Goal: Book appointment/travel/reservation

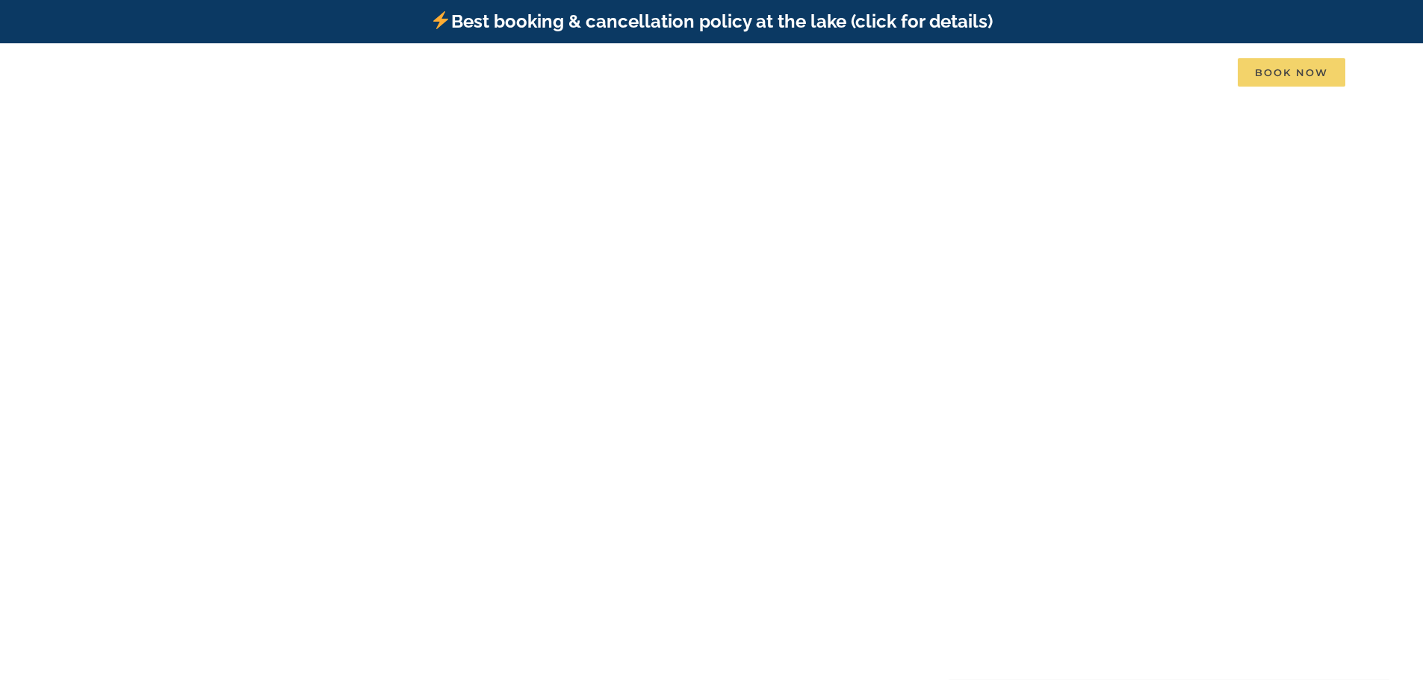
click at [1319, 77] on span "Book Now" at bounding box center [1292, 72] width 108 height 28
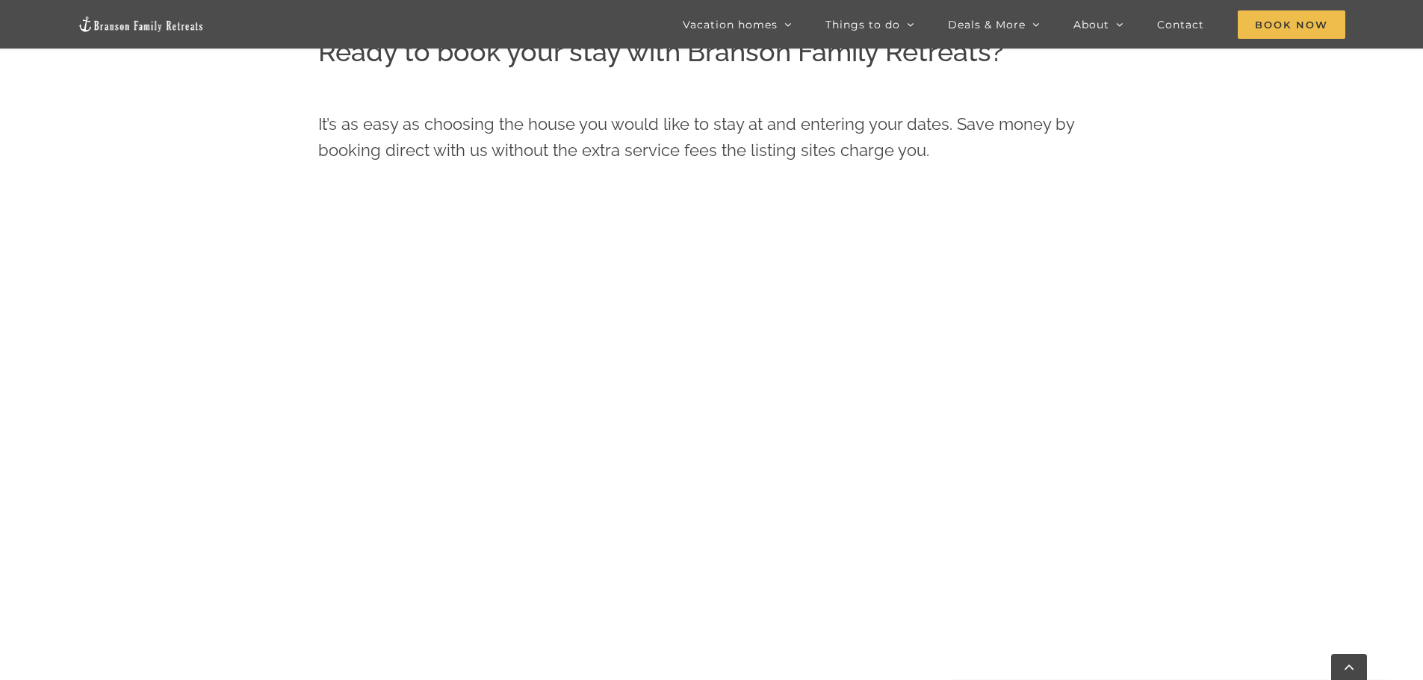
scroll to position [830, 0]
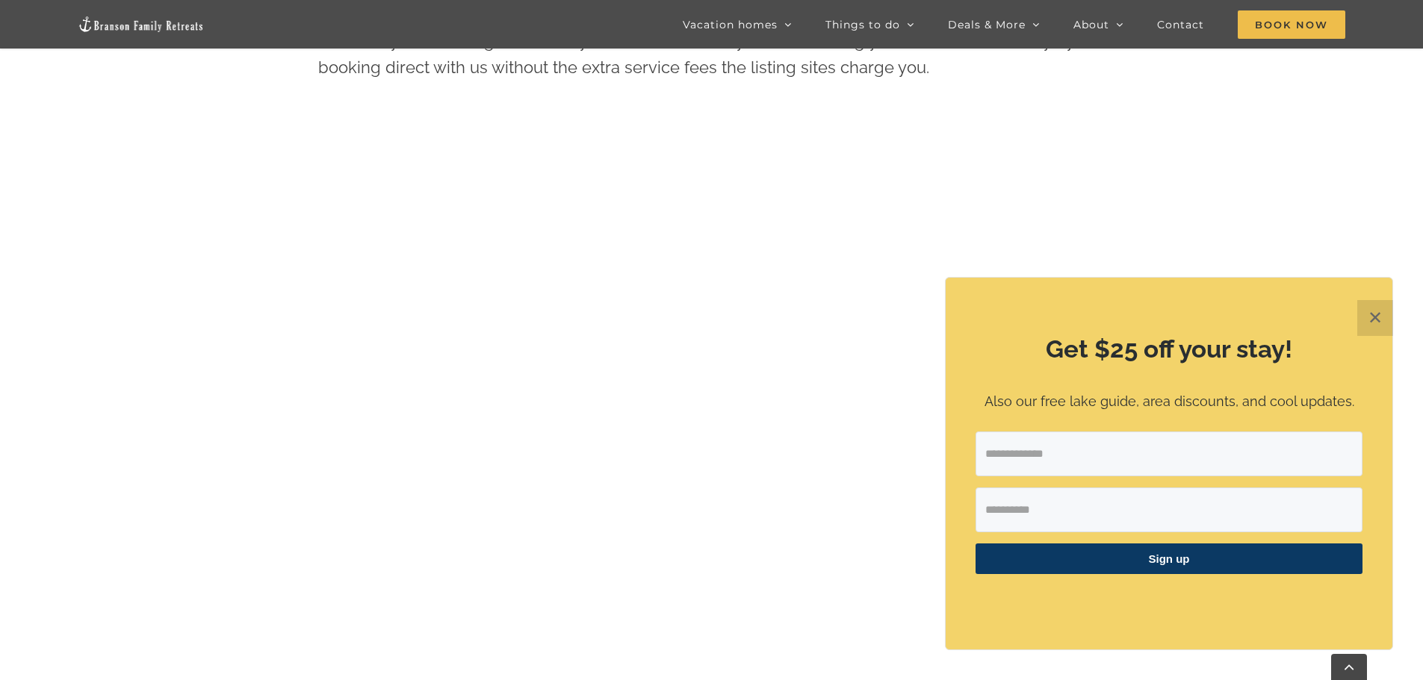
click at [1363, 308] on button "✕" at bounding box center [1375, 318] width 36 height 36
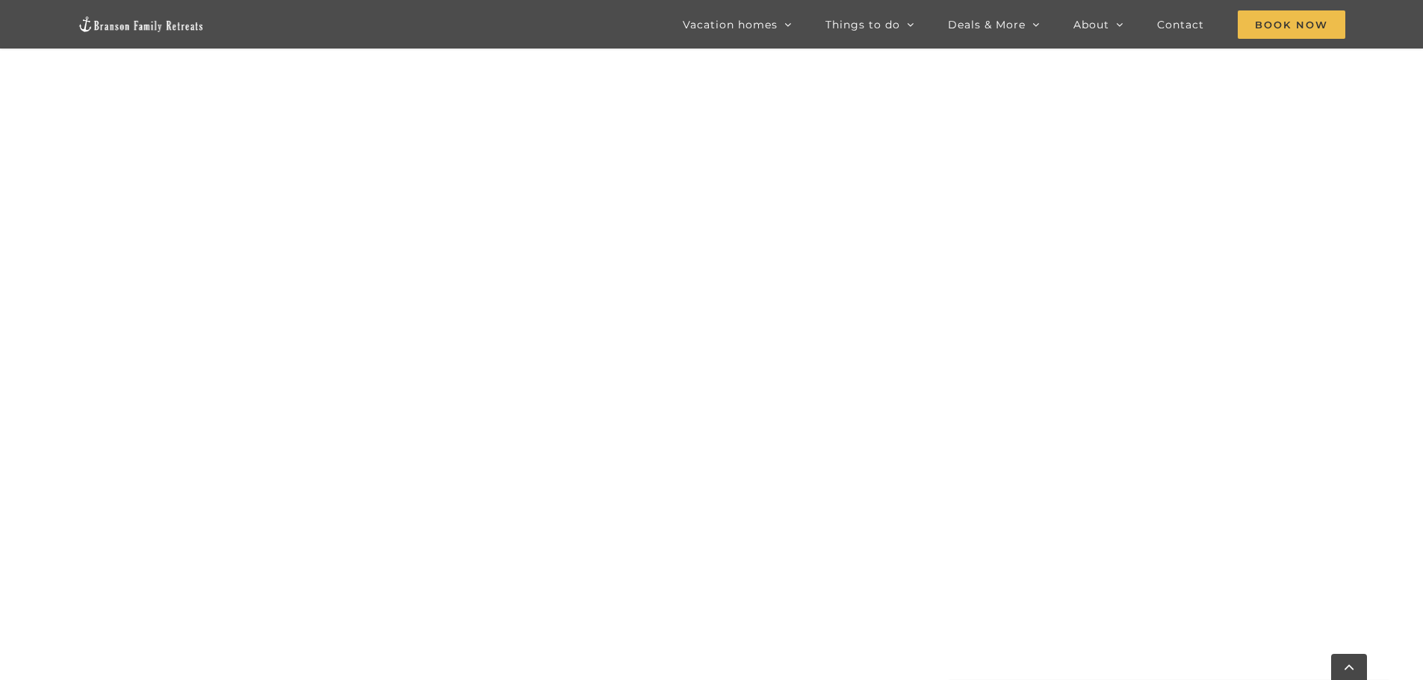
scroll to position [979, 0]
